Goal: Task Accomplishment & Management: Manage account settings

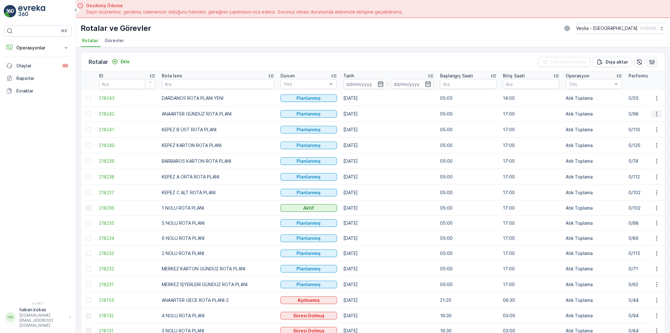
click at [655, 111] on icon "button" at bounding box center [657, 114] width 6 height 6
click at [635, 149] on span "Atanan Kişiyi Değiştir" at bounding box center [640, 149] width 44 height 6
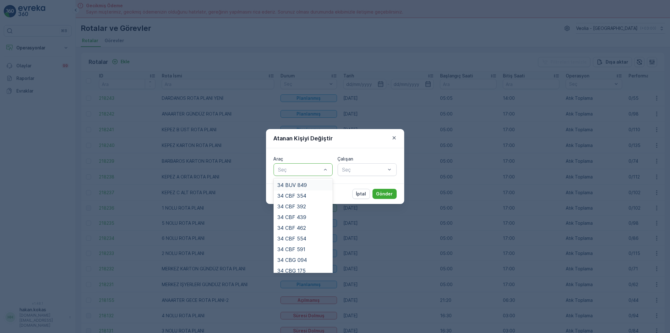
click at [313, 171] on div at bounding box center [300, 170] width 45 height 6
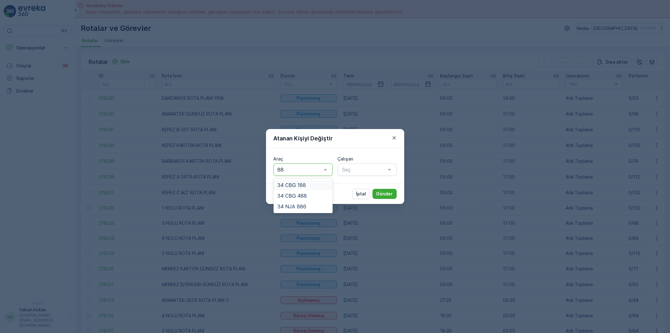
type input "886"
click at [307, 184] on div "34 NJA 886" at bounding box center [304, 185] width 52 height 6
click at [350, 171] on div at bounding box center [364, 170] width 45 height 6
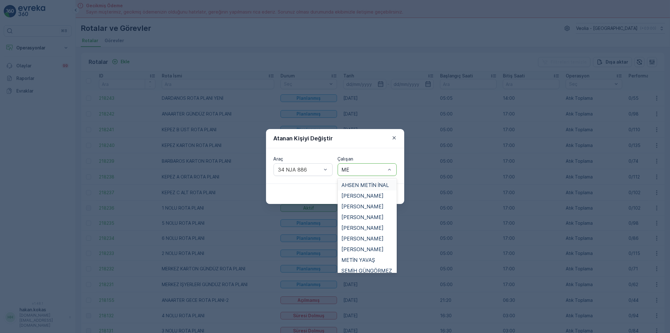
type input "MEH"
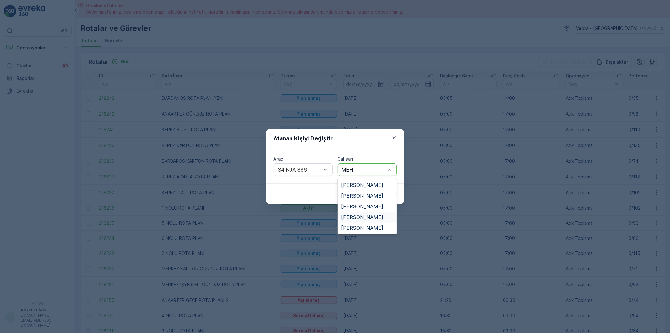
click at [374, 214] on span "[PERSON_NAME]" at bounding box center [363, 217] width 42 height 6
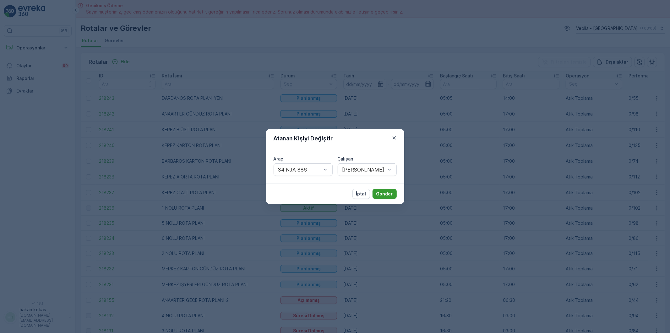
click at [387, 198] on button "Gönder" at bounding box center [385, 194] width 24 height 10
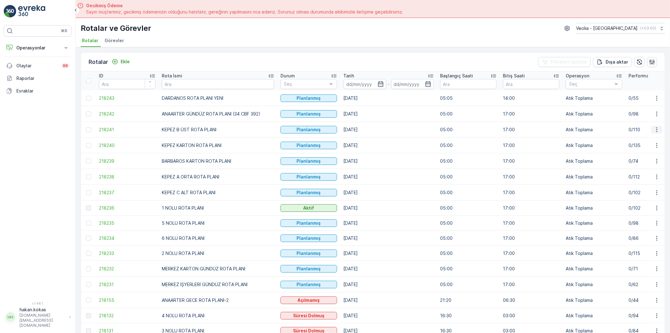
click at [656, 129] on icon "button" at bounding box center [657, 129] width 6 height 6
click at [642, 163] on span "Atanan Kişiyi Değiştir" at bounding box center [640, 165] width 44 height 6
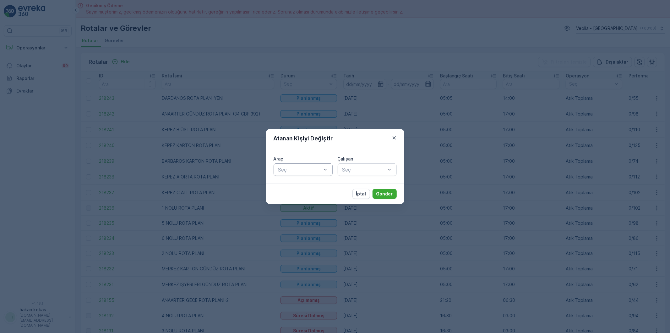
click at [290, 169] on div at bounding box center [300, 170] width 45 height 6
type input "439"
click at [312, 184] on div "34 CBF 439" at bounding box center [304, 185] width 52 height 6
type input "FE"
click at [362, 183] on span "FERHAT AY" at bounding box center [356, 185] width 28 height 6
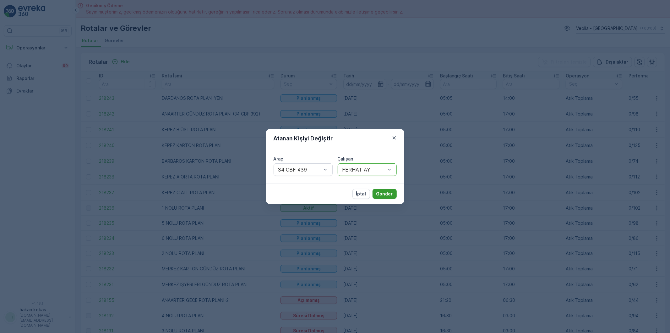
click at [390, 196] on p "Gönder" at bounding box center [385, 193] width 17 height 6
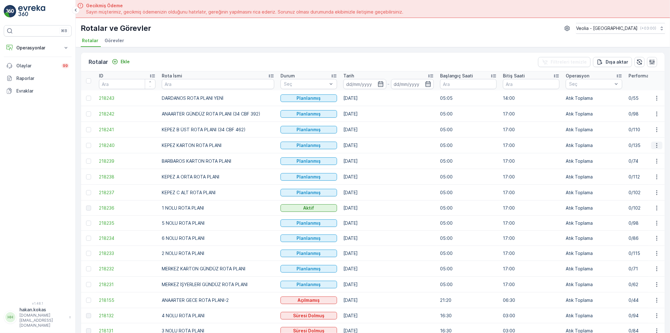
click at [656, 145] on icon "button" at bounding box center [657, 145] width 6 height 6
click at [649, 181] on span "Atanan Kişiyi Değiştir" at bounding box center [640, 181] width 44 height 6
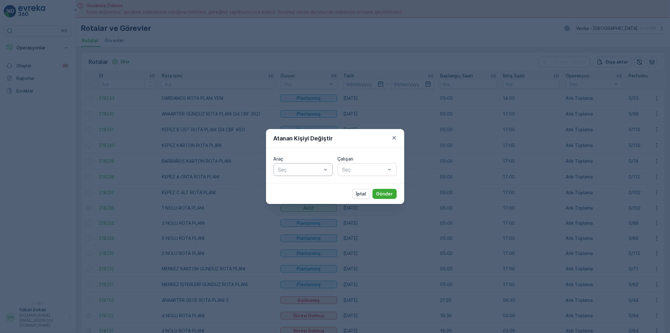
click at [311, 170] on div at bounding box center [300, 170] width 45 height 6
type input "220"
click at [316, 186] on div "34 CBG 220" at bounding box center [304, 185] width 52 height 6
click at [381, 167] on div at bounding box center [364, 170] width 45 height 6
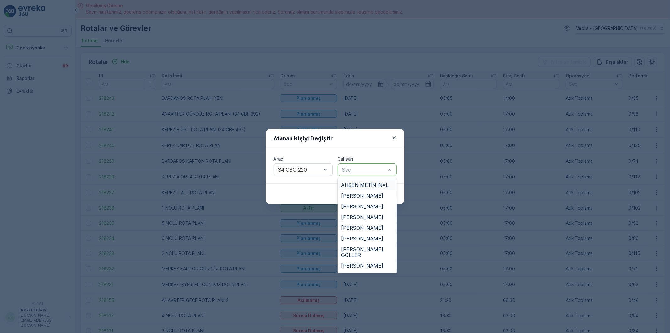
click at [378, 182] on span "AHSEN METİN İNAL" at bounding box center [365, 185] width 47 height 6
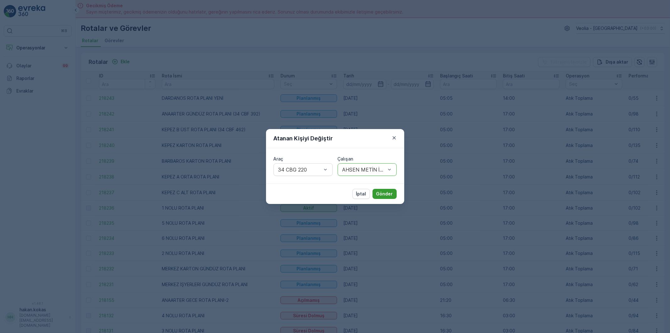
click at [384, 191] on p "Gönder" at bounding box center [385, 193] width 17 height 6
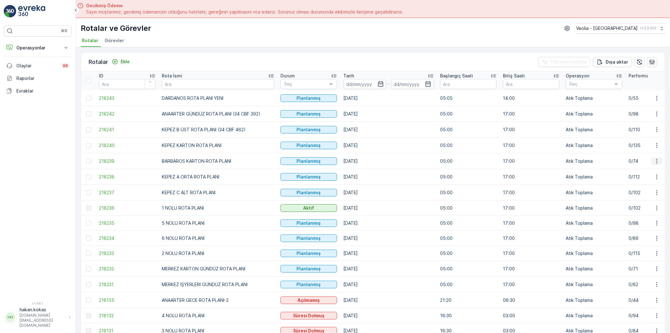
click at [657, 158] on button "button" at bounding box center [657, 161] width 11 height 8
click at [643, 196] on span "Atanan Kişiyi Değiştir" at bounding box center [640, 197] width 44 height 6
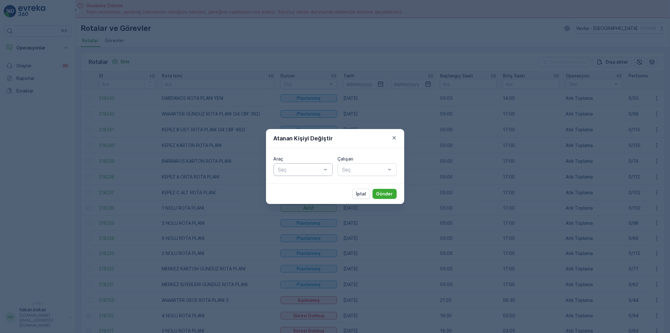
click at [288, 170] on div at bounding box center [300, 170] width 45 height 6
type input "462"
click at [313, 186] on div "34 CBF 462" at bounding box center [304, 185] width 52 height 6
click at [361, 172] on div at bounding box center [364, 170] width 45 height 6
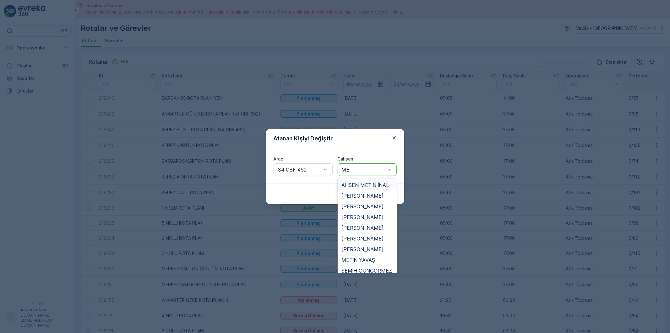
type input "MEH"
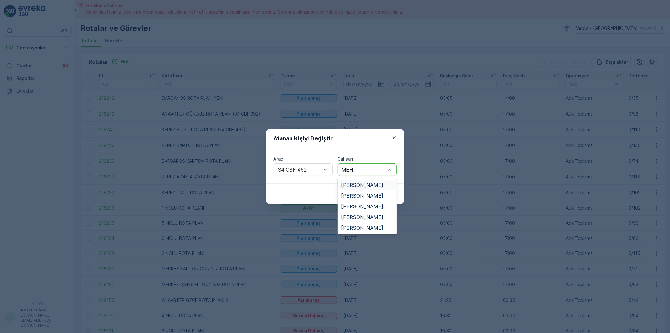
click at [372, 185] on span "[PERSON_NAME]" at bounding box center [363, 185] width 42 height 6
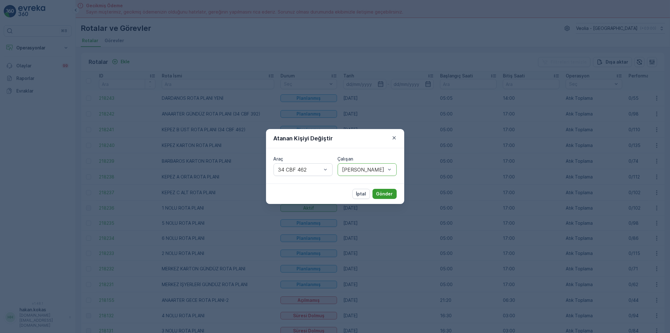
click at [394, 194] on button "Gönder" at bounding box center [385, 194] width 24 height 10
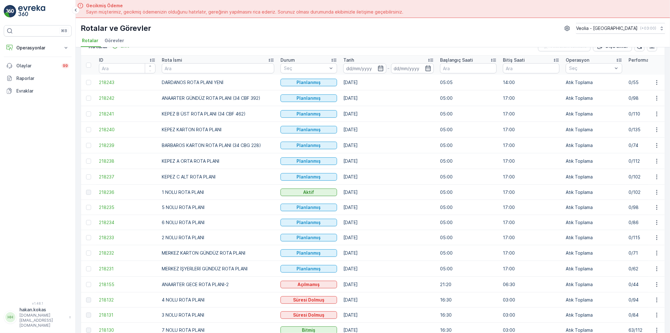
scroll to position [35, 0]
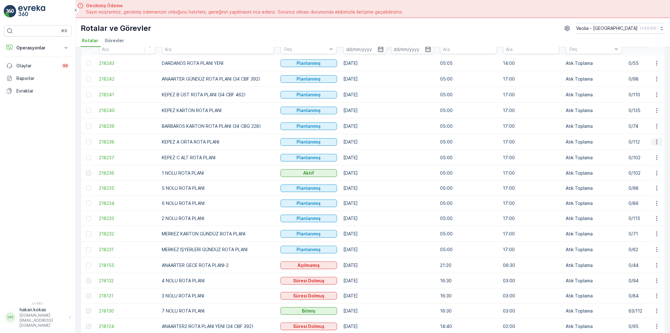
click at [657, 140] on icon "button" at bounding box center [657, 141] width 1 height 5
click at [624, 178] on span "Atanan Kişiyi Değiştir" at bounding box center [640, 178] width 44 height 6
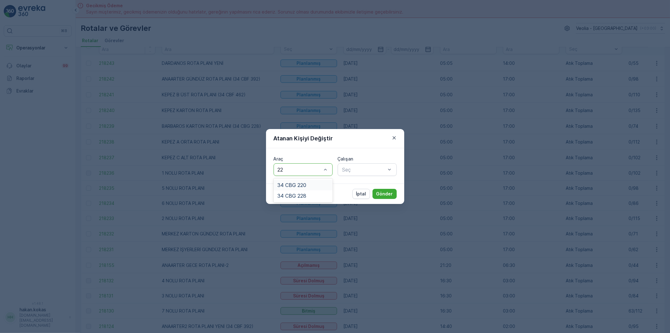
type input "228"
drag, startPoint x: 285, startPoint y: 184, endPoint x: 327, endPoint y: 178, distance: 42.9
click at [287, 184] on span "34 CBG 228" at bounding box center [292, 185] width 29 height 6
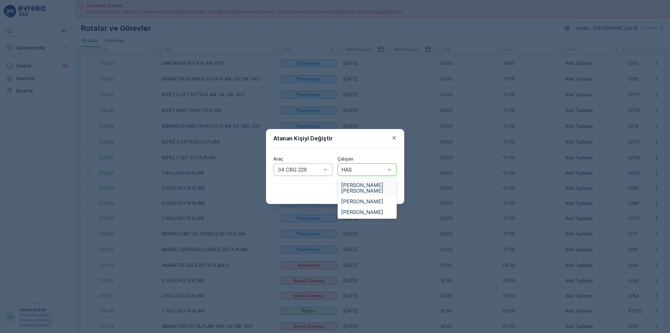
type input "HASA"
click at [372, 209] on span "[PERSON_NAME]" at bounding box center [363, 212] width 42 height 6
click at [387, 192] on p "Gönder" at bounding box center [385, 193] width 17 height 6
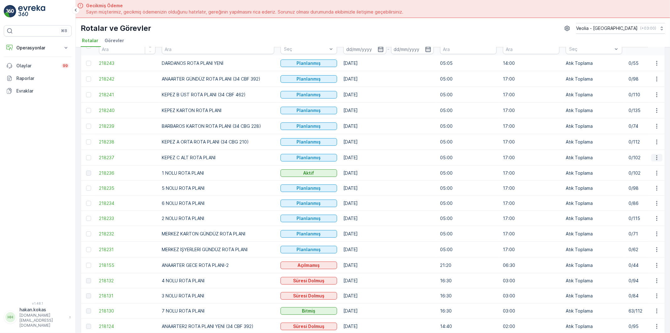
click at [656, 157] on icon "button" at bounding box center [657, 157] width 6 height 6
click at [647, 193] on span "Atanan Kişiyi Değiştir" at bounding box center [640, 194] width 44 height 6
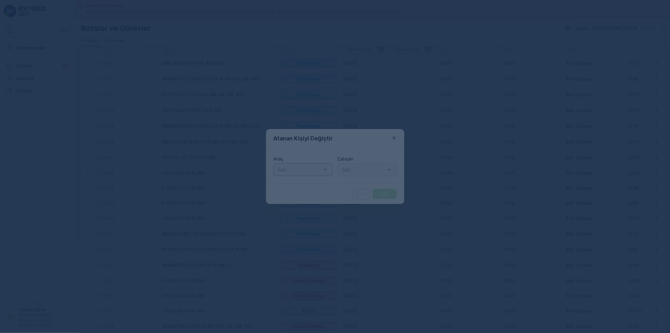
click at [286, 171] on div at bounding box center [300, 170] width 45 height 6
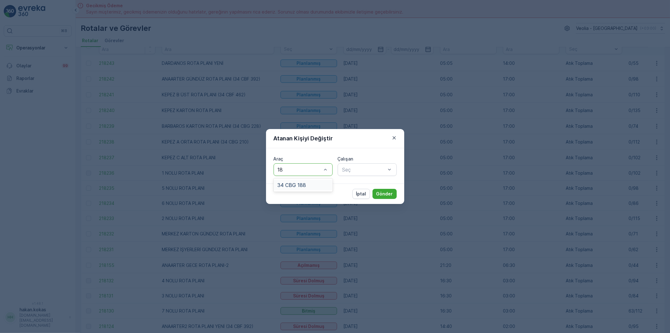
type input "188"
click at [295, 183] on span "34 CBG 188" at bounding box center [292, 185] width 29 height 6
click at [360, 171] on div at bounding box center [364, 170] width 45 height 6
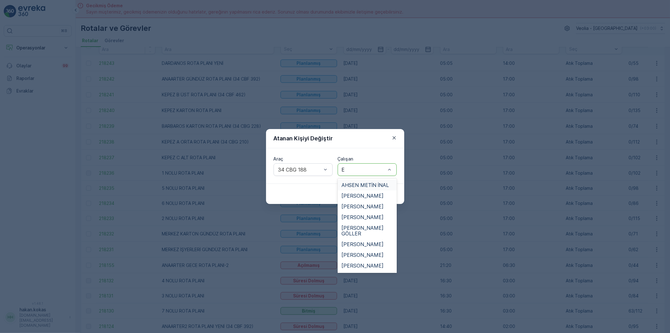
type input "ER"
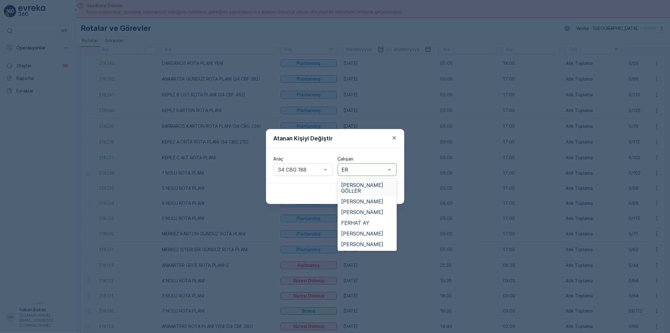
click at [359, 187] on span "[PERSON_NAME] GÖLLER" at bounding box center [368, 187] width 52 height 11
type input "R"
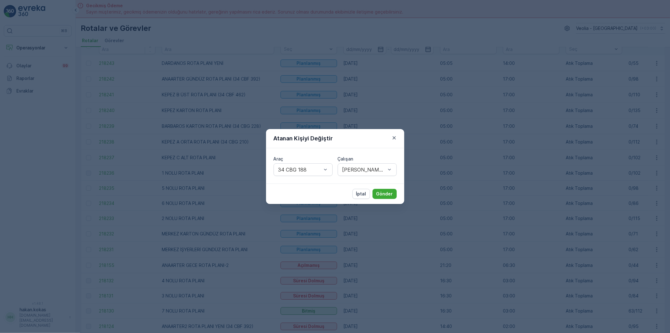
click at [422, 199] on div "Atanan Kişiyi Değiştir Araç 34 CBG 188 Çalışan [PERSON_NAME] GÖLLER İptal Gönder" at bounding box center [335, 166] width 670 height 333
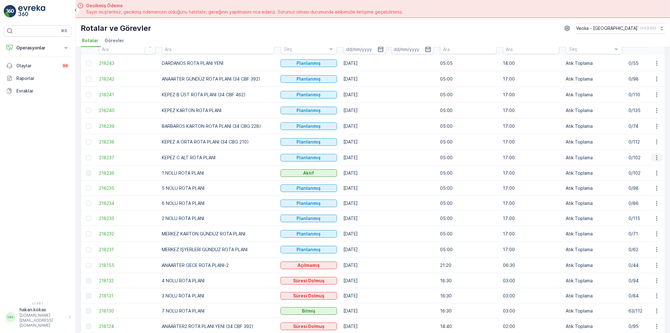
click at [658, 158] on icon "button" at bounding box center [657, 157] width 6 height 6
click at [634, 193] on span "Atanan Kişiyi Değiştir" at bounding box center [640, 194] width 44 height 6
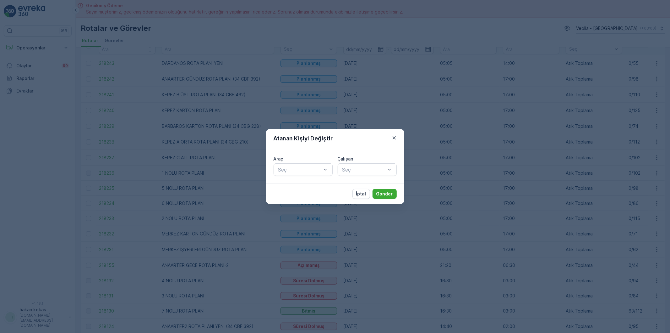
click at [235, 163] on div "Atanan Kişiyi Değiştir Araç Seç Çalışan Seç İptal Gönder" at bounding box center [335, 166] width 670 height 333
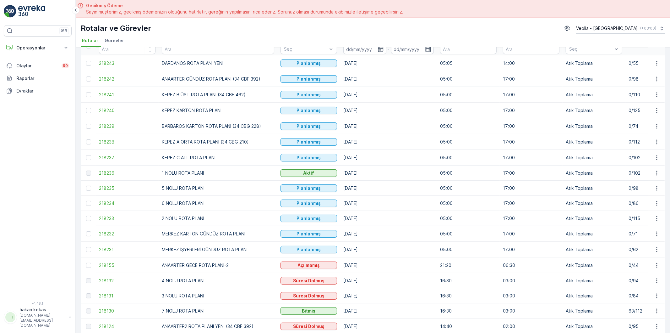
click at [244, 160] on td "KEPEZ C ALT ROTA PLANI" at bounding box center [218, 158] width 119 height 16
click at [656, 156] on icon "button" at bounding box center [657, 157] width 6 height 6
click at [640, 192] on span "Atanan Kişiyi Değiştir" at bounding box center [640, 194] width 44 height 6
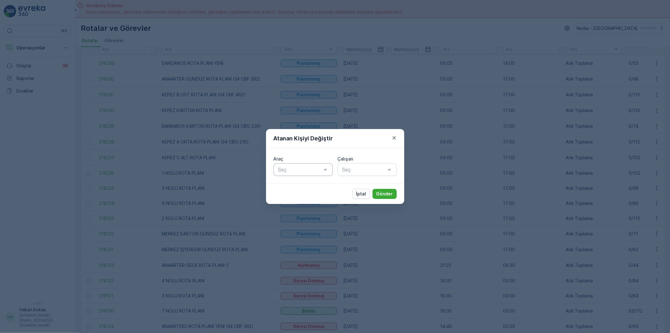
click at [318, 170] on div at bounding box center [300, 170] width 45 height 6
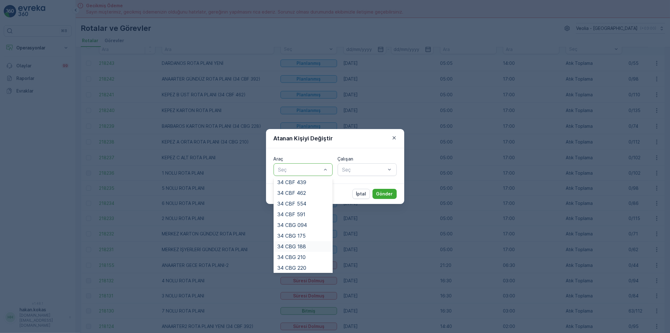
click at [302, 246] on span "34 CBG 188" at bounding box center [292, 246] width 29 height 6
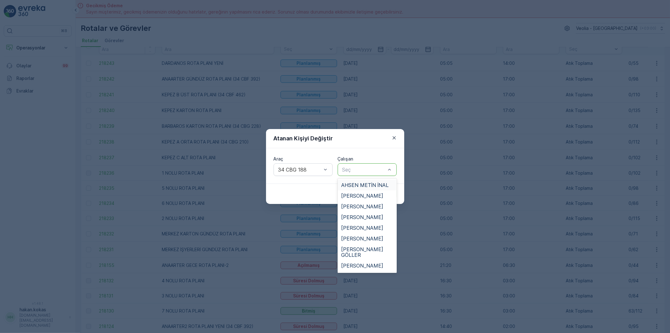
click at [372, 170] on div at bounding box center [364, 170] width 45 height 6
type input "ER"
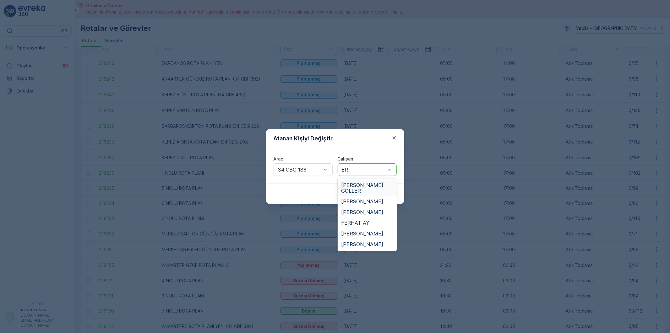
click at [360, 183] on span "[PERSON_NAME] GÖLLER" at bounding box center [368, 187] width 52 height 11
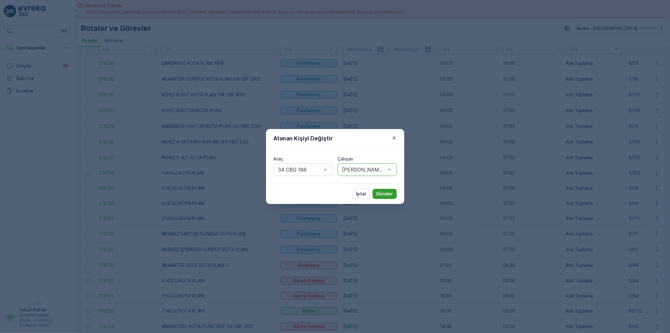
click at [384, 195] on p "Gönder" at bounding box center [385, 193] width 17 height 6
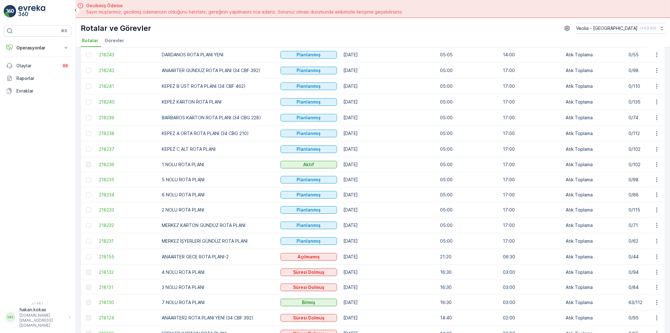
scroll to position [70, 0]
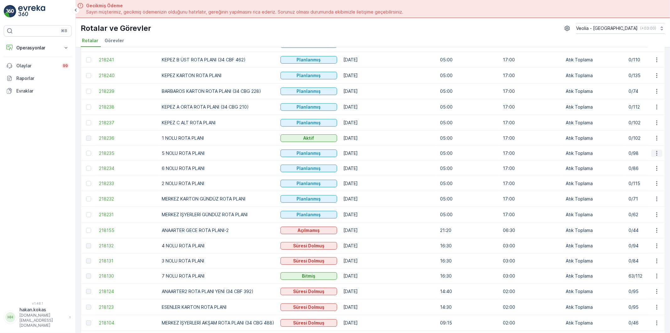
click at [656, 153] on icon "button" at bounding box center [657, 153] width 6 height 6
click at [645, 187] on span "Atanan Kişiyi Değiştir" at bounding box center [640, 189] width 44 height 6
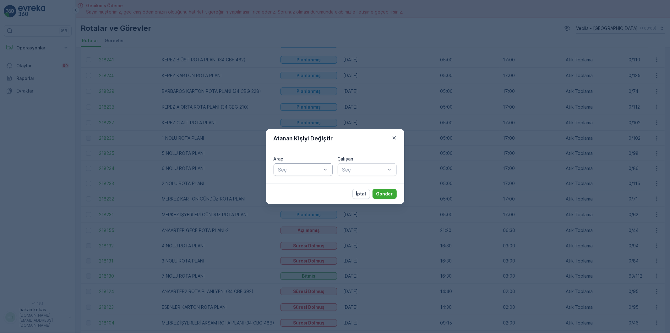
click at [307, 169] on div at bounding box center [300, 170] width 45 height 6
type input "374"
click at [315, 185] on div "34 NGP 374" at bounding box center [304, 185] width 52 height 6
click at [357, 170] on div at bounding box center [364, 170] width 45 height 6
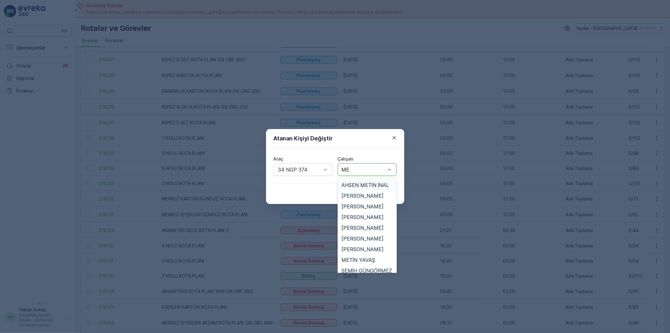
type input "MEH"
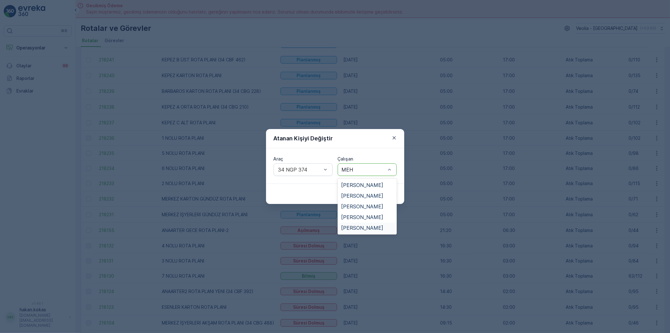
click at [376, 226] on span "[PERSON_NAME]" at bounding box center [363, 228] width 42 height 6
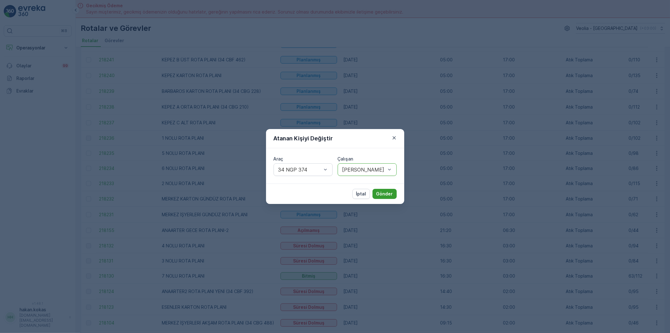
click at [383, 194] on p "Gönder" at bounding box center [385, 193] width 17 height 6
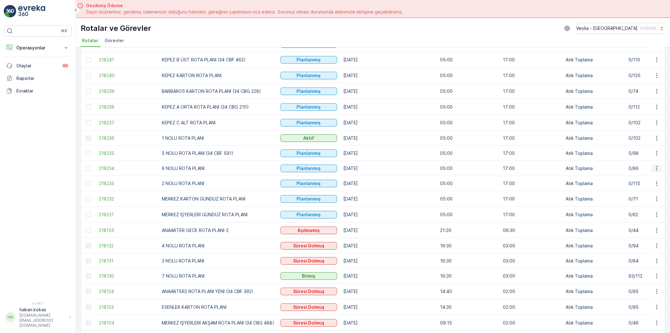
click at [655, 168] on icon "button" at bounding box center [657, 168] width 6 height 6
click at [630, 204] on span "Atanan Kişiyi Değiştir" at bounding box center [640, 204] width 44 height 6
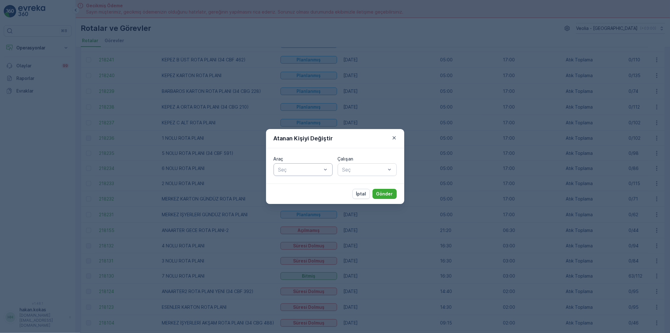
click at [302, 170] on div at bounding box center [300, 170] width 45 height 6
type input "403"
drag, startPoint x: 317, startPoint y: 186, endPoint x: 345, endPoint y: 178, distance: 29.1
click at [317, 186] on div "34 NGP 403" at bounding box center [304, 185] width 52 height 6
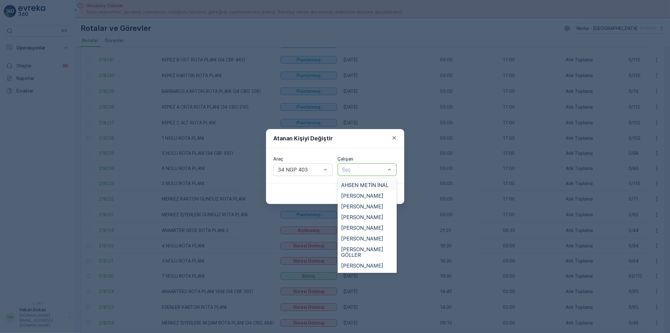
click at [359, 168] on div at bounding box center [364, 170] width 45 height 6
type input "G"
click at [356, 209] on span "GÖKHAN GENÇTEPE" at bounding box center [367, 212] width 51 height 6
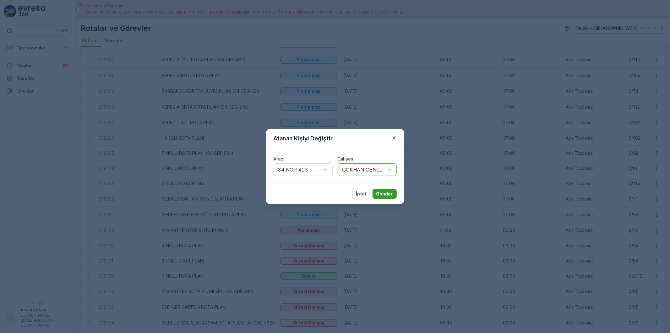
click at [383, 193] on p "Gönder" at bounding box center [385, 193] width 17 height 6
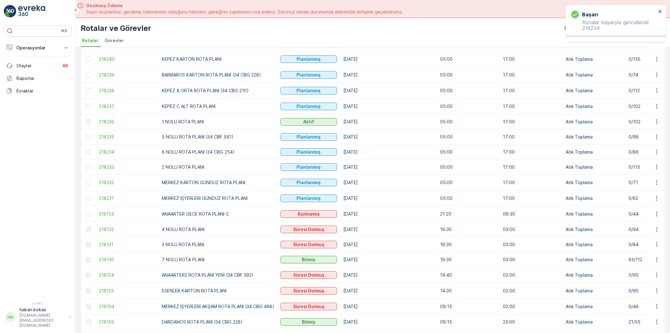
scroll to position [105, 0]
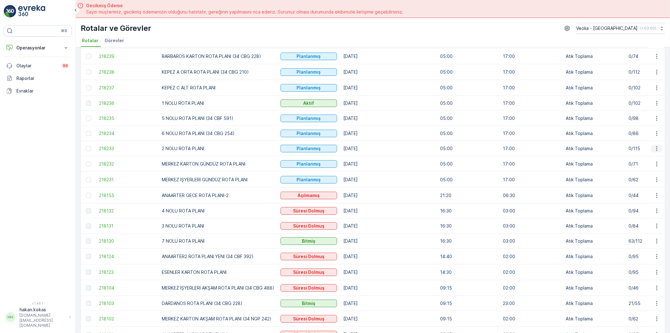
click at [656, 148] on icon "button" at bounding box center [657, 148] width 6 height 6
click at [640, 184] on span "Atanan Kişiyi Değiştir" at bounding box center [640, 185] width 44 height 6
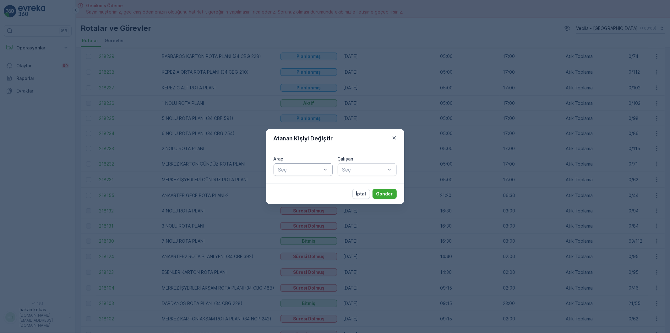
click at [313, 168] on div at bounding box center [300, 170] width 45 height 6
type input "392"
click at [312, 184] on div "34 CBF 392" at bounding box center [304, 185] width 52 height 6
click at [359, 171] on div at bounding box center [364, 170] width 45 height 6
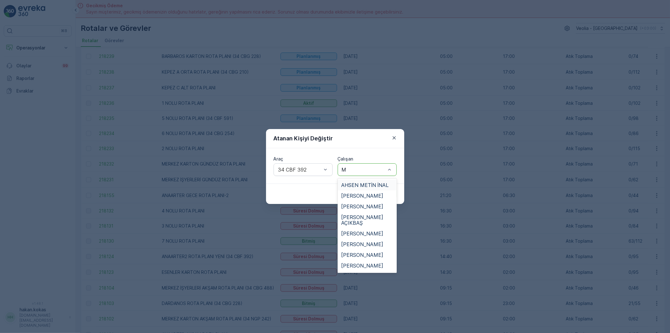
type input "MU"
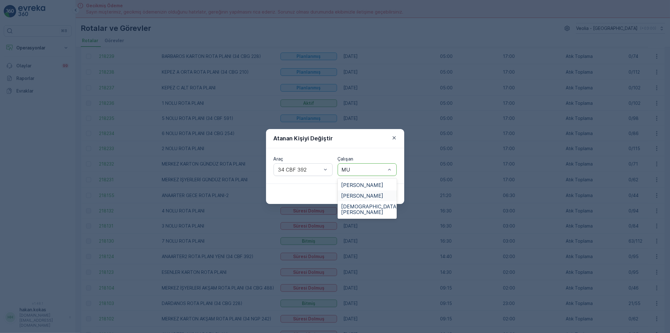
click at [376, 194] on span "[PERSON_NAME]" at bounding box center [363, 196] width 42 height 6
click at [382, 194] on p "Gönder" at bounding box center [385, 193] width 17 height 6
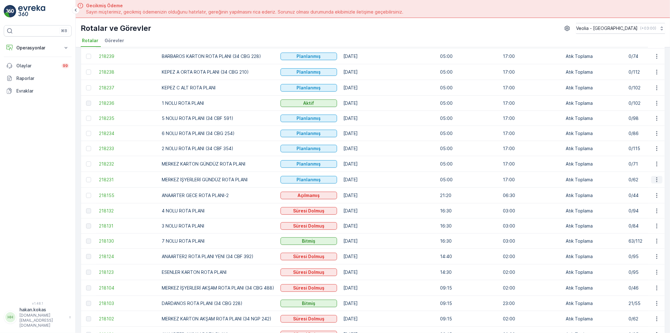
click at [656, 178] on icon "button" at bounding box center [657, 179] width 6 height 6
click at [655, 165] on icon "button" at bounding box center [657, 164] width 6 height 6
click at [627, 202] on span "Atanan Kişiyi Değiştir" at bounding box center [640, 200] width 44 height 6
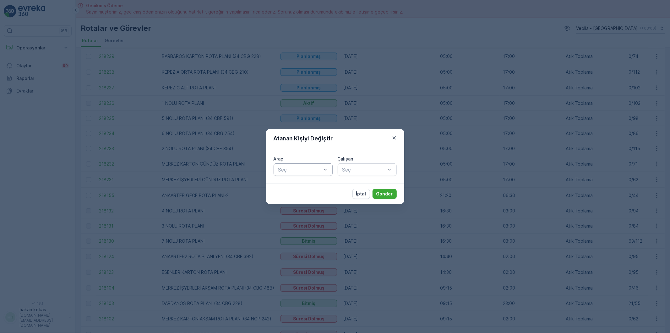
click at [291, 167] on div at bounding box center [300, 170] width 45 height 6
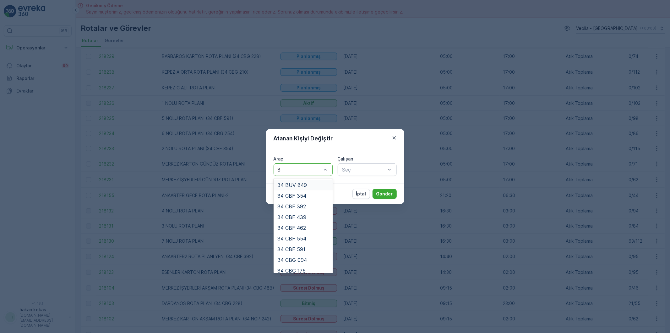
type input "31"
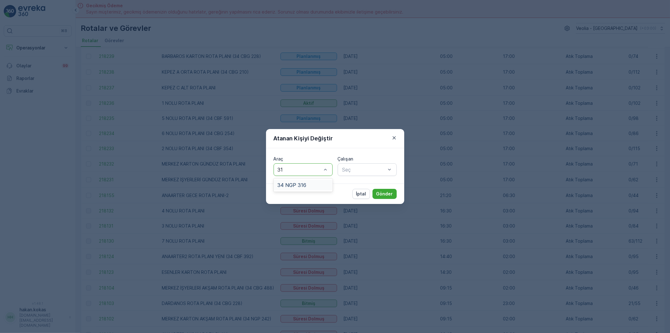
click at [294, 186] on span "34 NGP 316" at bounding box center [292, 185] width 29 height 6
click at [357, 168] on div at bounding box center [364, 170] width 45 height 6
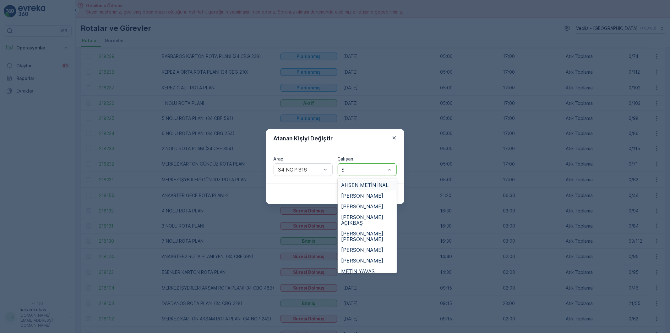
type input "SA"
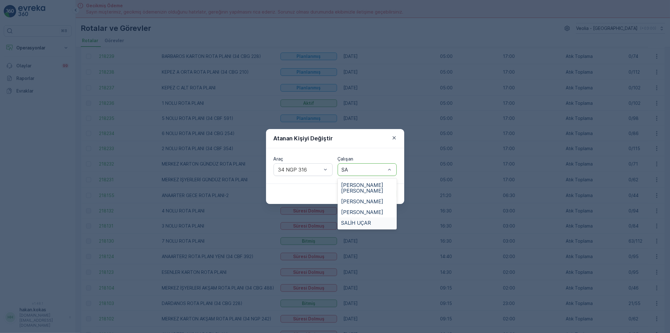
click at [360, 220] on span "SALİH UÇAR" at bounding box center [357, 223] width 30 height 6
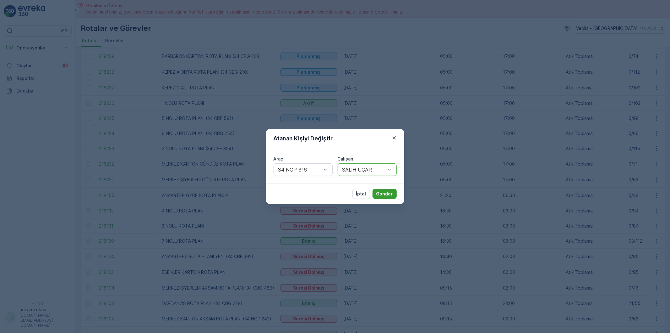
click at [391, 194] on p "Gönder" at bounding box center [385, 193] width 17 height 6
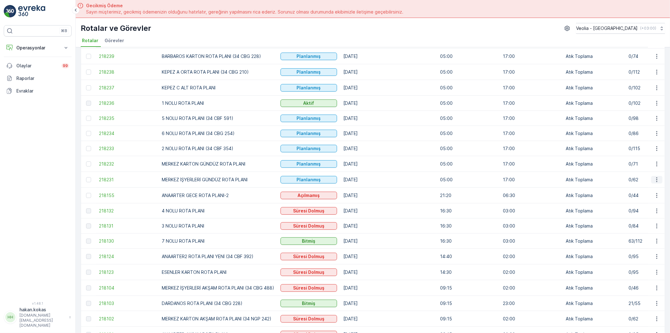
click at [657, 179] on icon "button" at bounding box center [657, 179] width 1 height 5
click at [642, 215] on span "Atanan Kişiyi Değiştir" at bounding box center [640, 216] width 44 height 6
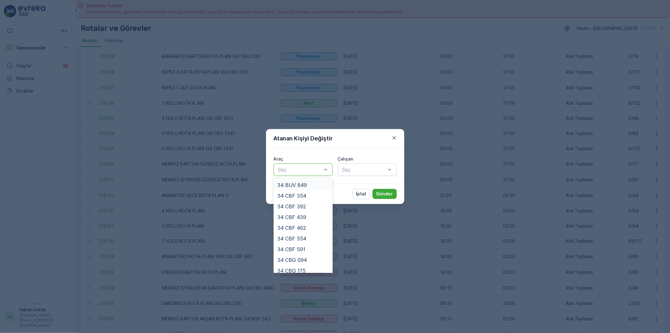
click at [299, 169] on div at bounding box center [300, 170] width 45 height 6
type input "24"
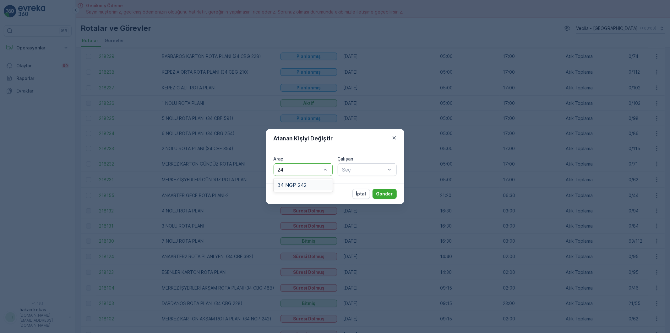
click at [301, 183] on span "34 NGP 242" at bounding box center [292, 185] width 29 height 6
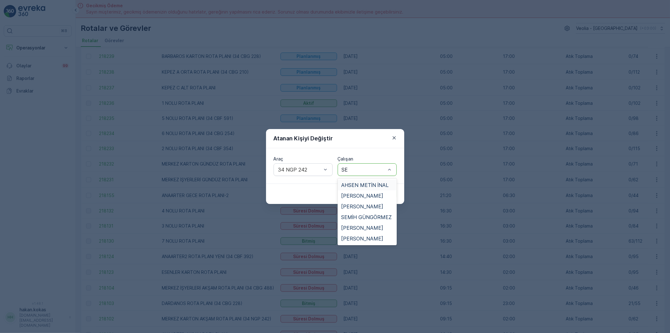
type input "SER"
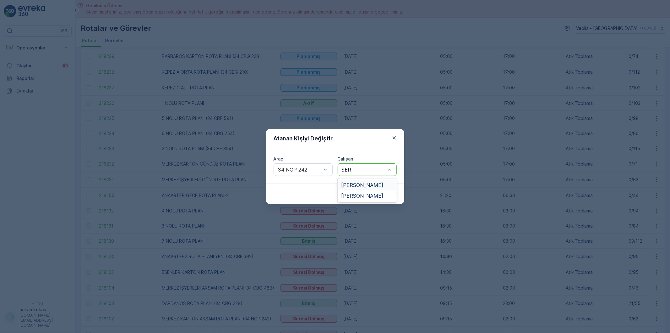
click at [362, 184] on span "[PERSON_NAME]" at bounding box center [363, 185] width 42 height 6
click at [384, 191] on p "Gönder" at bounding box center [385, 193] width 17 height 6
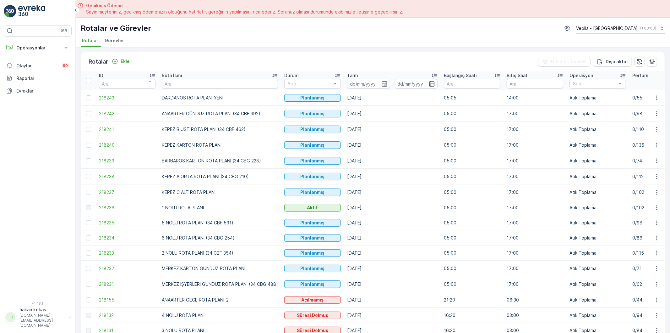
scroll to position [0, 0]
